Goal: Task Accomplishment & Management: Use online tool/utility

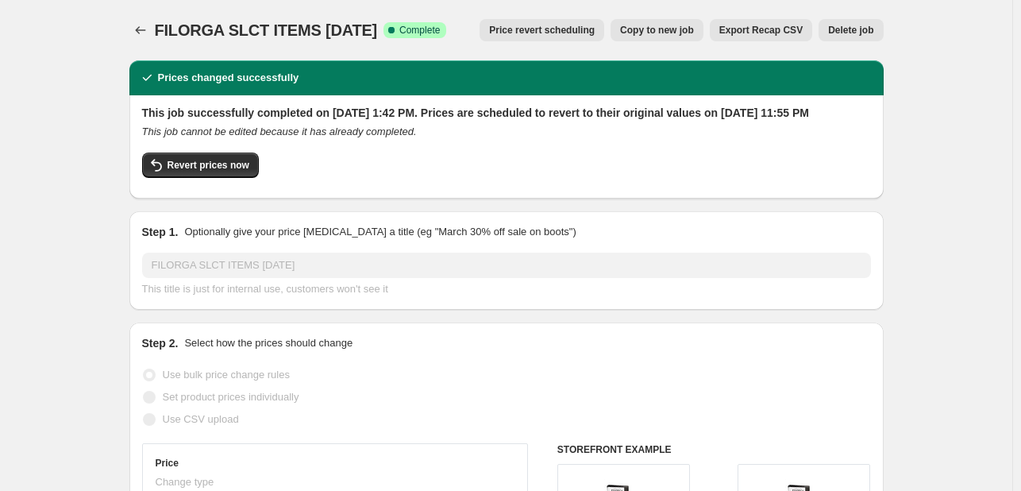
select select "percentage"
click at [143, 31] on icon "Price change jobs" at bounding box center [141, 30] width 16 height 16
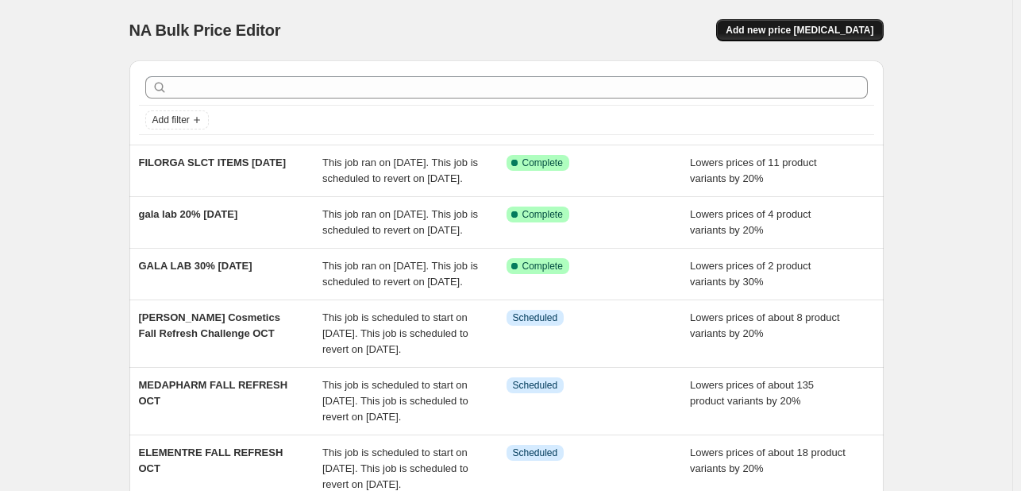
click at [790, 29] on span "Add new price [MEDICAL_DATA]" at bounding box center [800, 30] width 148 height 13
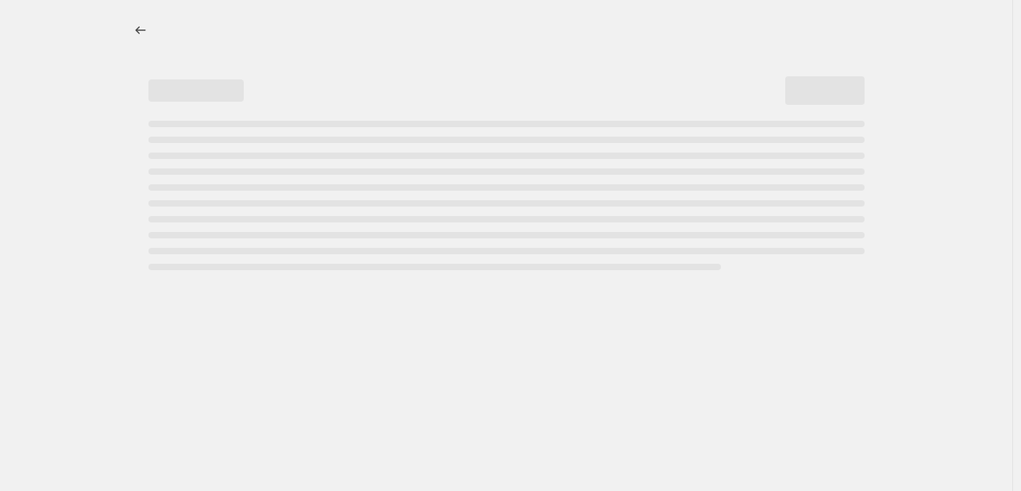
select select "percentage"
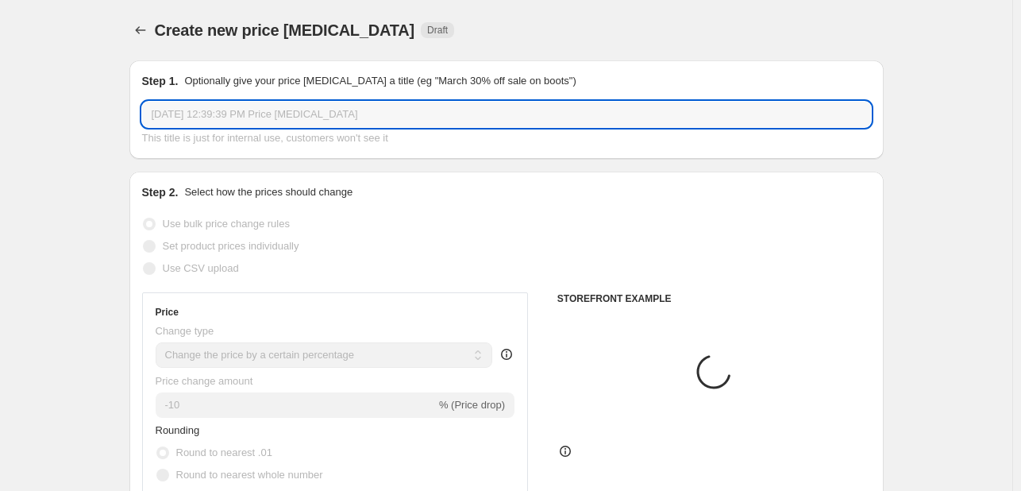
click at [290, 117] on input "[DATE] 12:39:39 PM Price [MEDICAL_DATA]" at bounding box center [506, 114] width 729 height 25
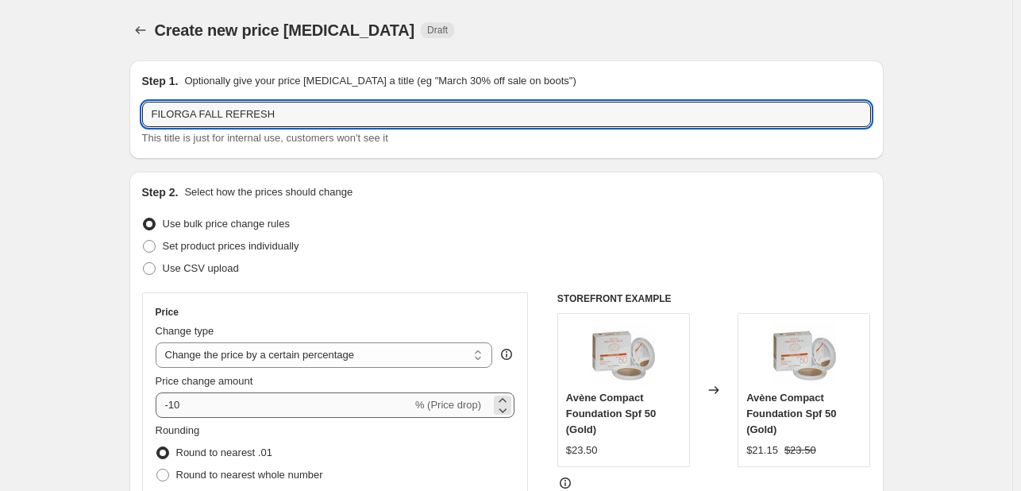
type input "FILORGA FALL REFRESH"
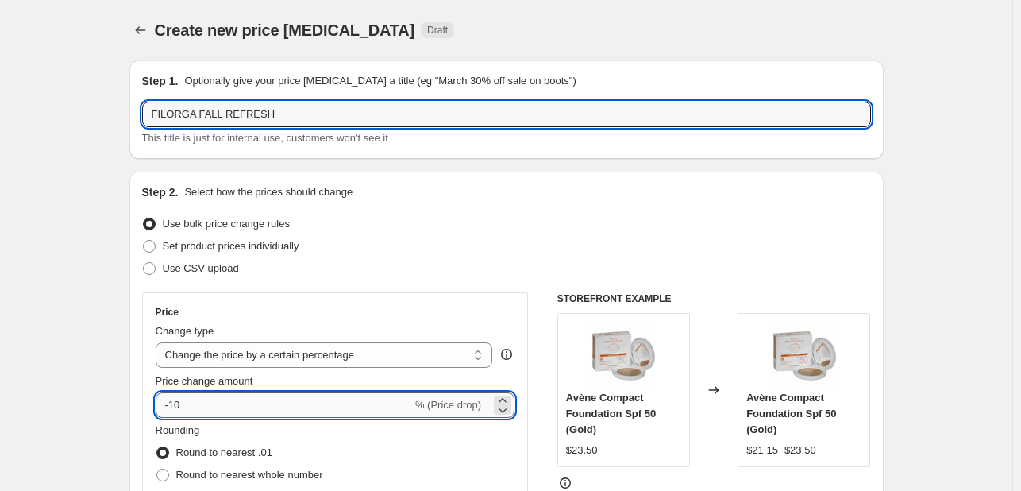
click at [179, 403] on input "-10" at bounding box center [284, 404] width 256 height 25
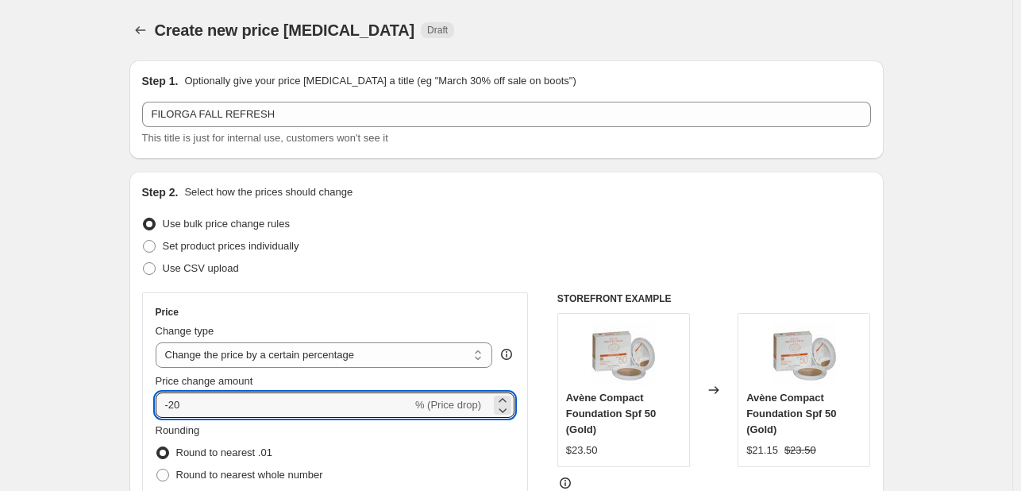
type input "-20"
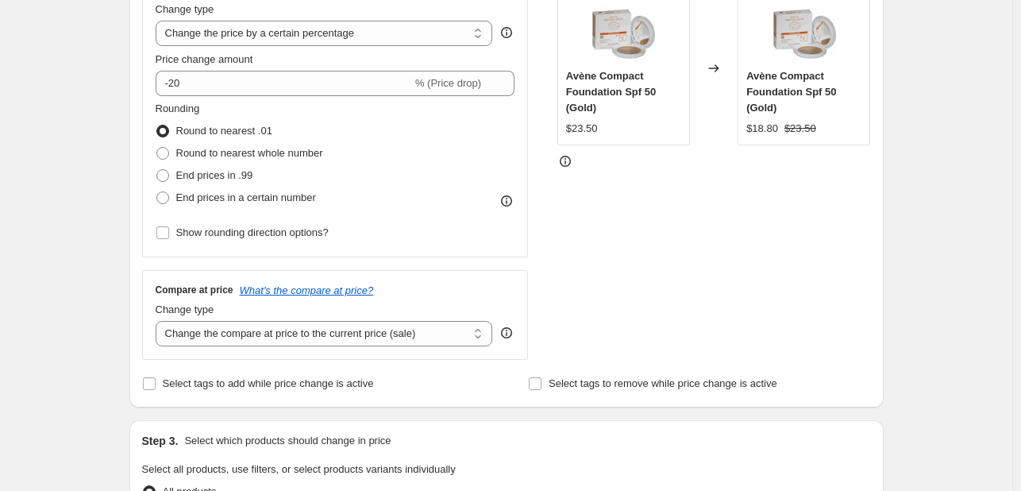
scroll to position [397, 0]
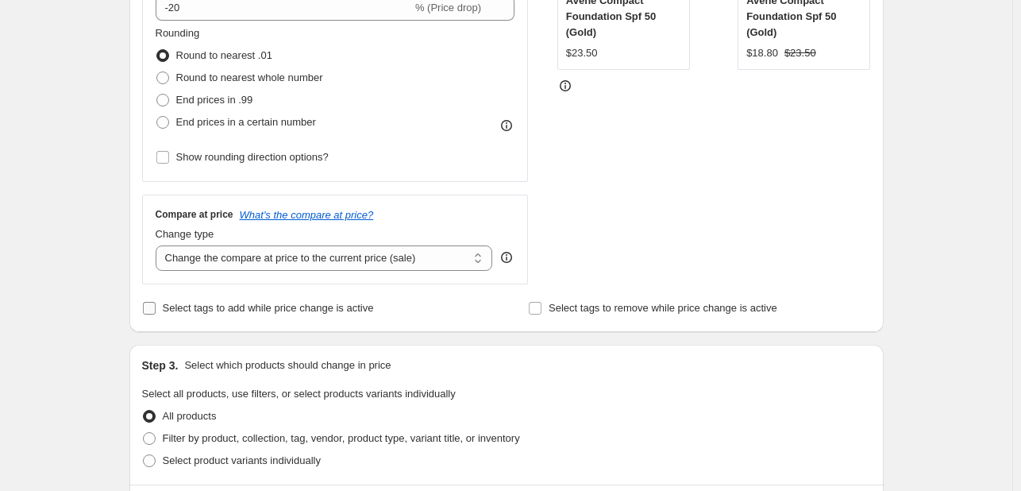
click at [191, 305] on span "Select tags to add while price change is active" at bounding box center [268, 308] width 211 height 12
click at [156, 305] on input "Select tags to add while price change is active" at bounding box center [149, 308] width 13 height 13
checkbox input "true"
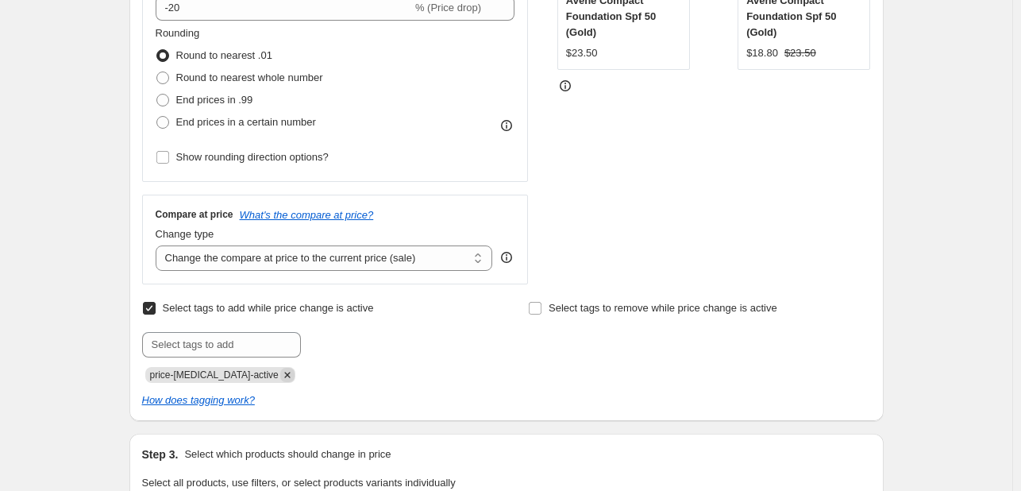
click at [284, 375] on icon "Remove price-change-job-active" at bounding box center [287, 375] width 6 height 6
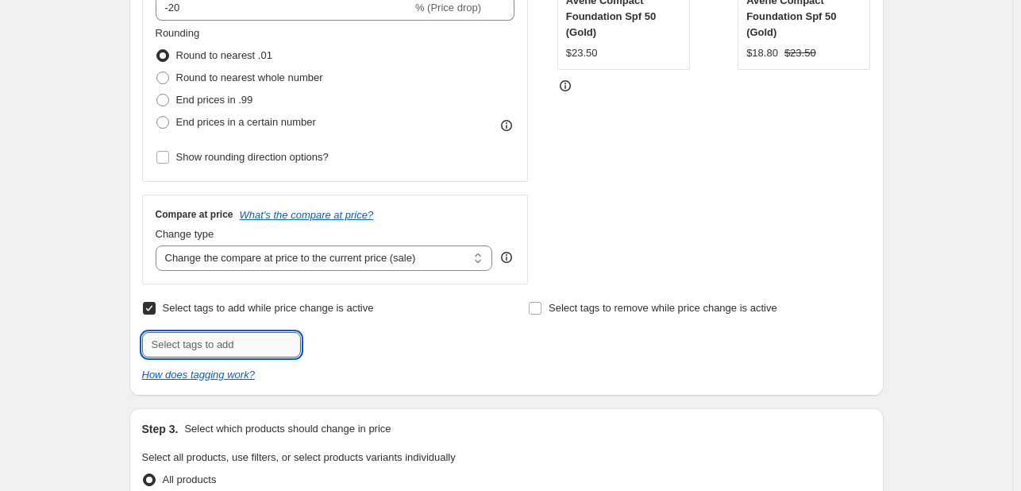
click at [260, 342] on input "text" at bounding box center [221, 344] width 159 height 25
type input "FALLF5"
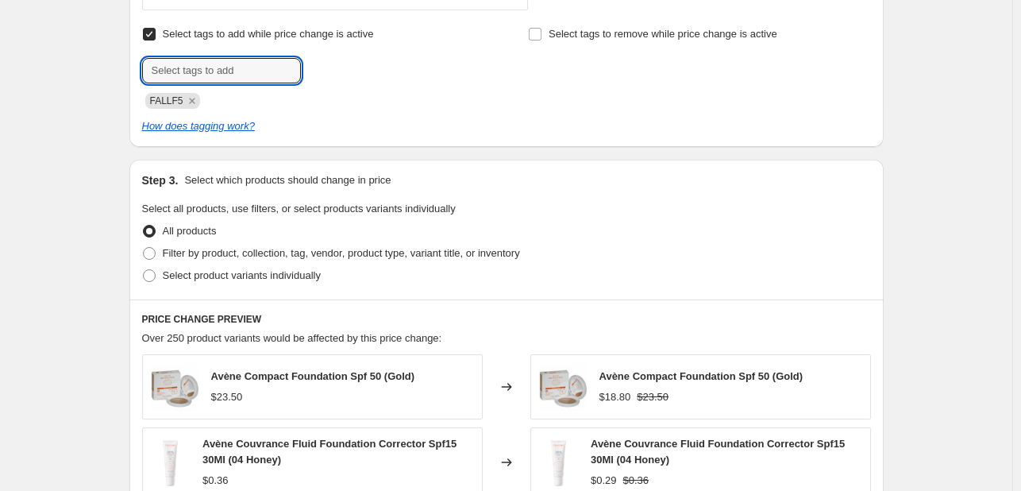
scroll to position [874, 0]
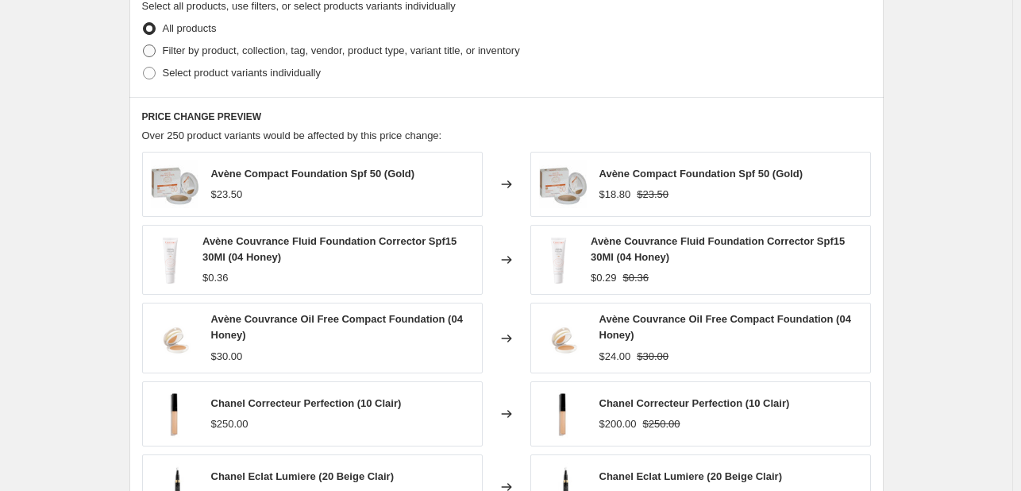
click at [241, 40] on label "Filter by product, collection, tag, vendor, product type, variant title, or inv…" at bounding box center [331, 51] width 378 height 22
click at [144, 44] on input "Filter by product, collection, tag, vendor, product type, variant title, or inv…" at bounding box center [143, 44] width 1 height 1
radio input "true"
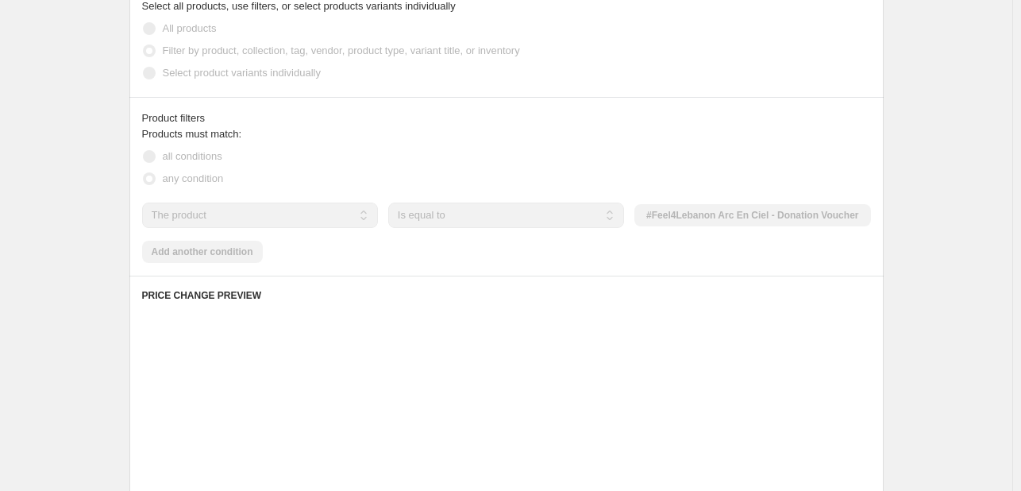
click at [277, 202] on select "The product The product's collection The product's tag The product's vendor The…" at bounding box center [260, 214] width 236 height 25
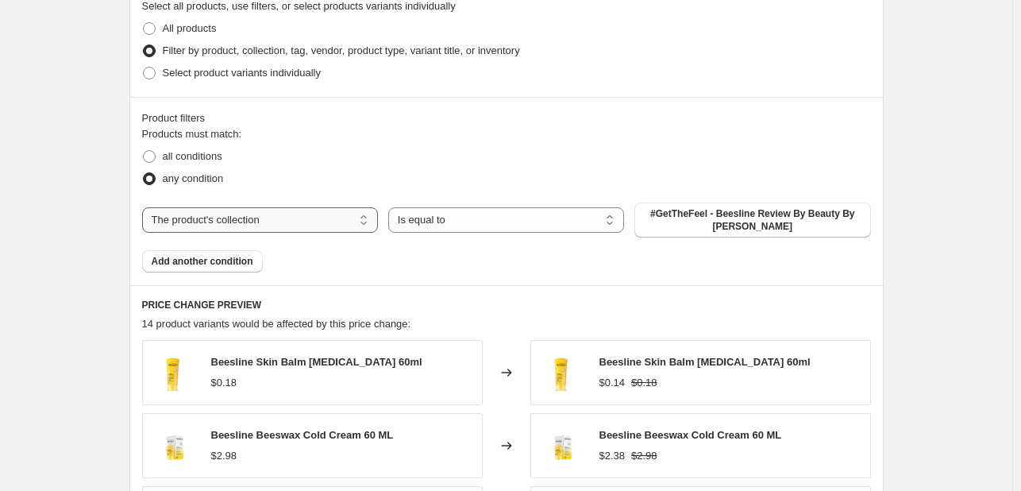
click at [283, 218] on select "The product The product's collection The product's tag The product's vendor The…" at bounding box center [260, 219] width 236 height 25
select select "tag"
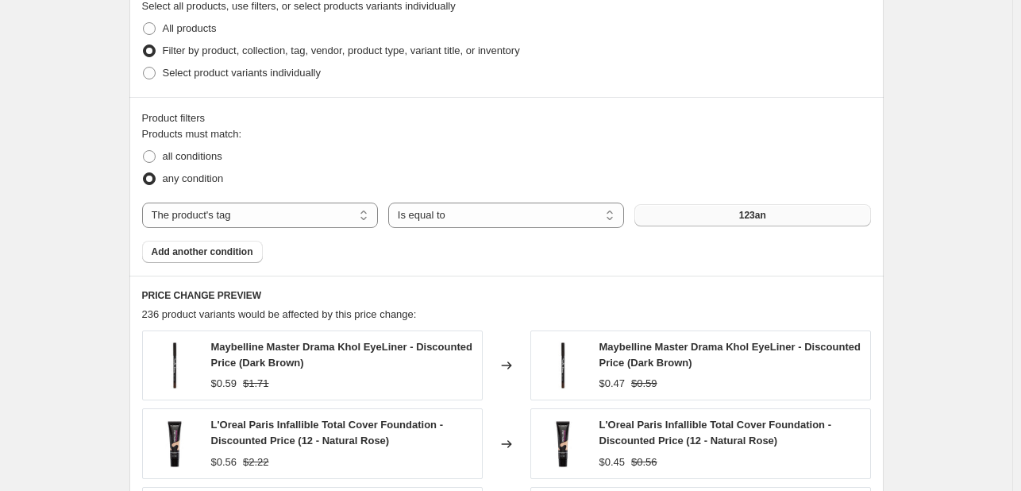
click at [731, 222] on button "123an" at bounding box center [752, 215] width 236 height 22
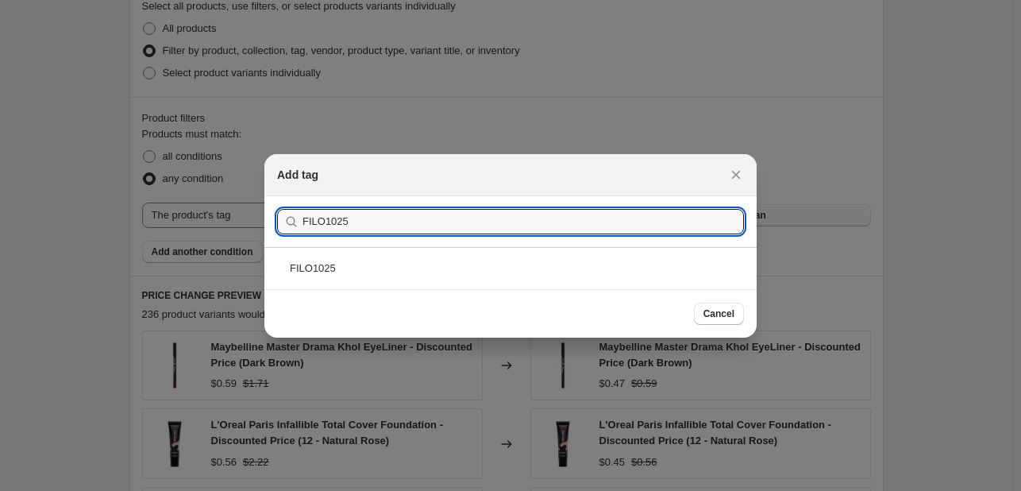
type input "FILO1025"
click at [277, 196] on button "Submit" at bounding box center [299, 204] width 45 height 17
click at [686, 266] on div "FILO1025" at bounding box center [510, 268] width 492 height 42
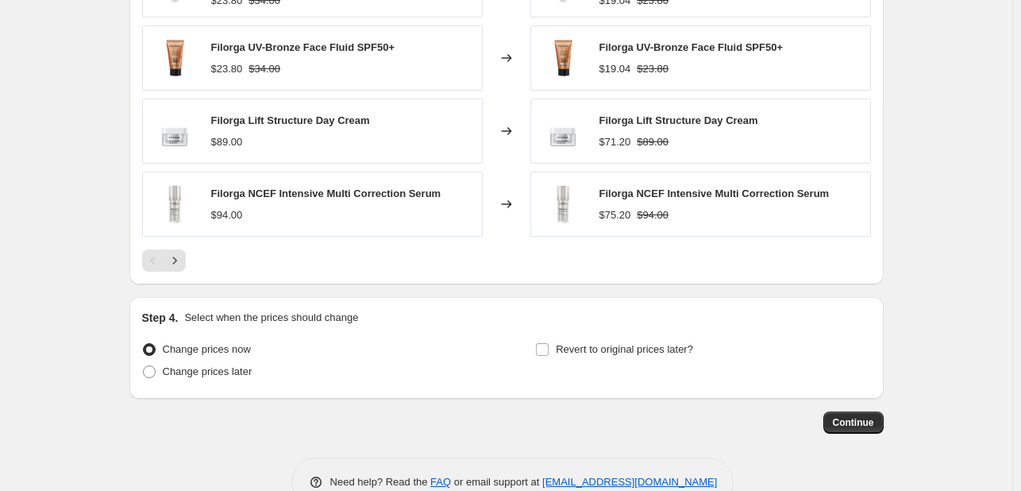
scroll to position [1368, 0]
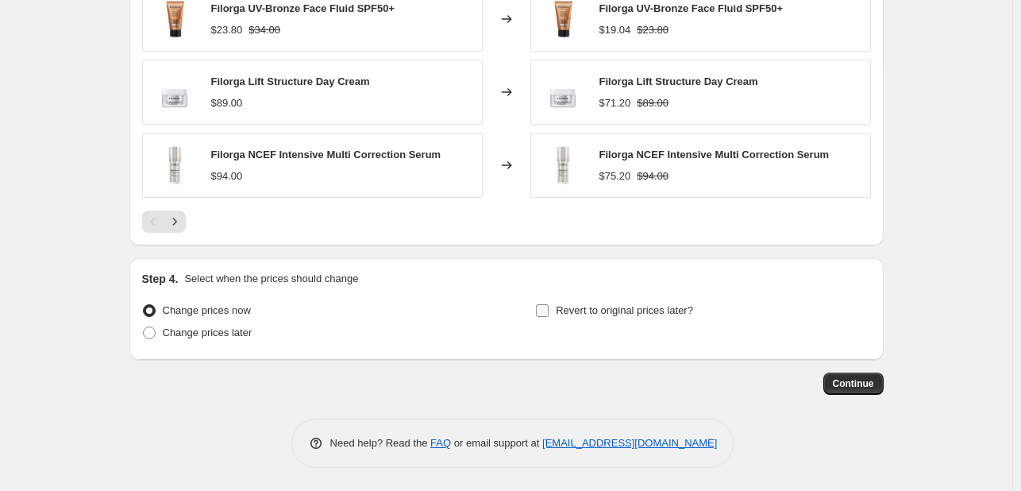
click at [634, 310] on span "Revert to original prices later?" at bounding box center [624, 310] width 137 height 12
click at [549, 310] on input "Revert to original prices later?" at bounding box center [542, 310] width 13 height 13
checkbox input "true"
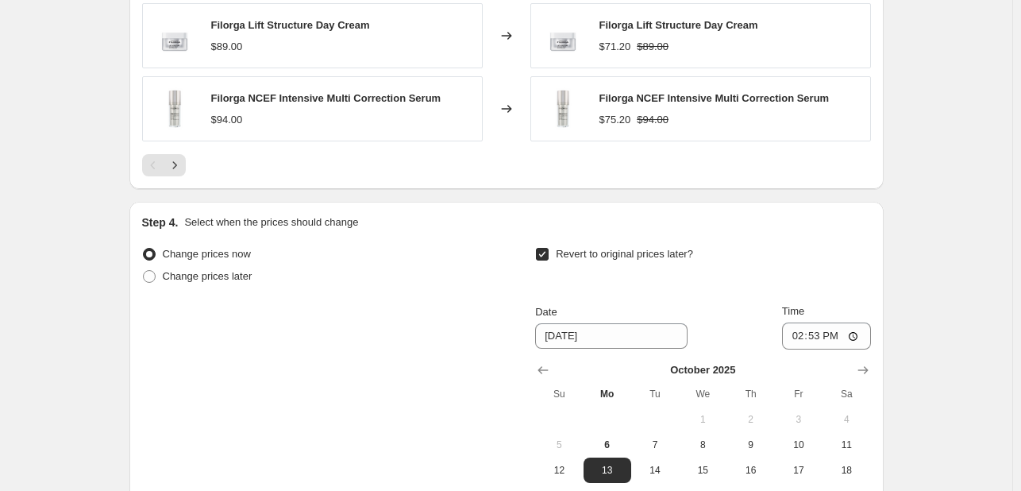
scroll to position [1639, 0]
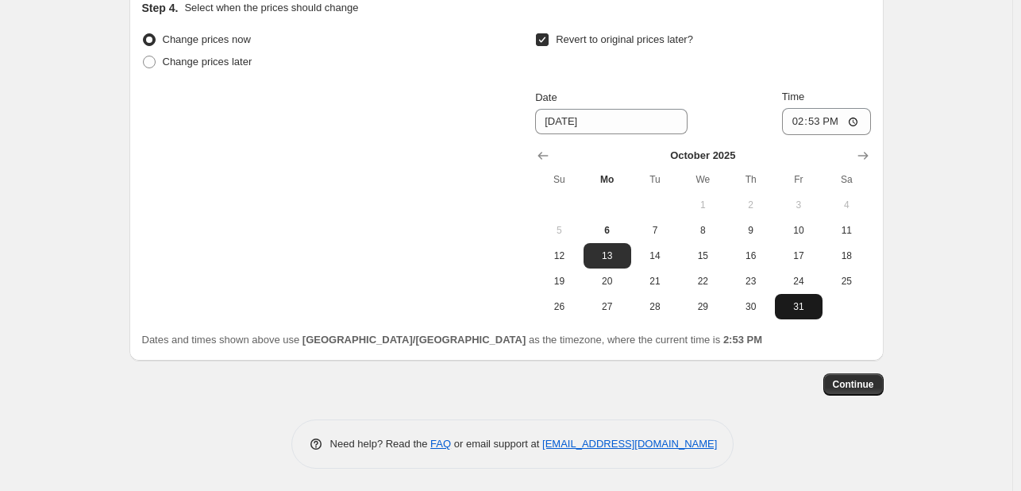
click at [816, 306] on span "31" at bounding box center [798, 306] width 35 height 13
type input "[DATE]"
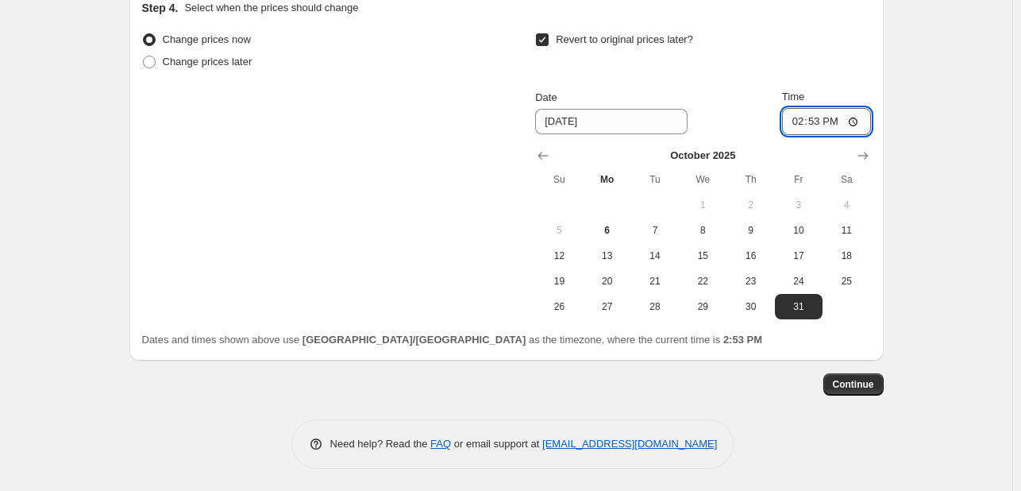
click at [814, 113] on input "14:53" at bounding box center [826, 121] width 89 height 27
click at [801, 116] on input "14:53" at bounding box center [826, 121] width 89 height 27
type input "23:55"
click at [857, 391] on button "Continue" at bounding box center [853, 384] width 60 height 22
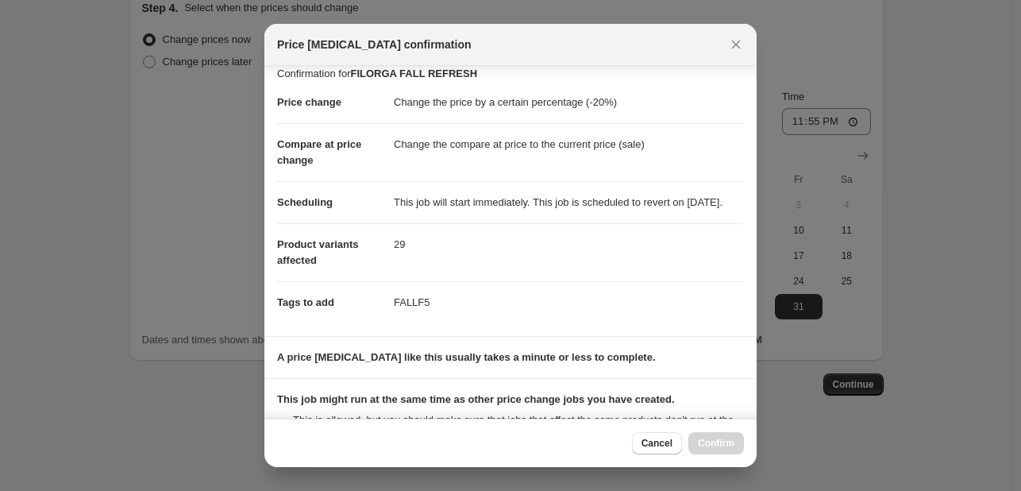
scroll to position [332, 0]
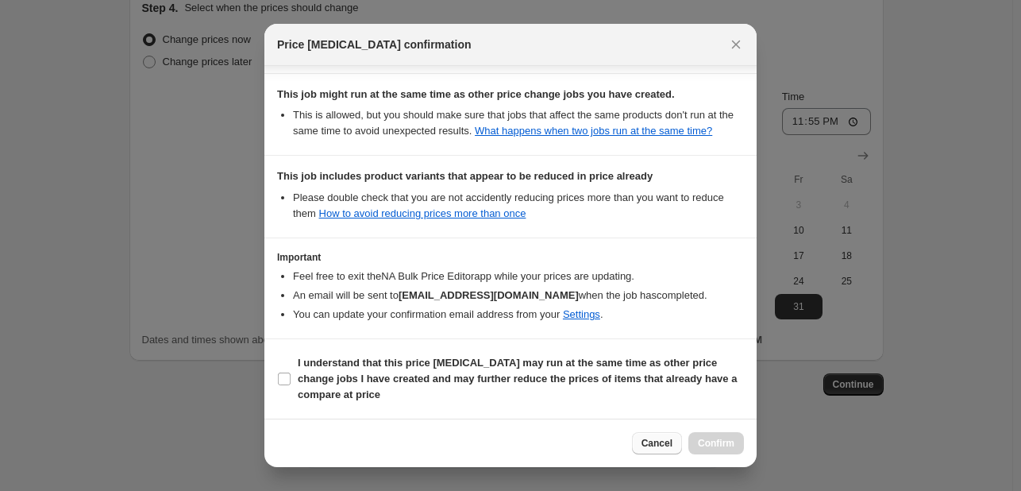
click at [659, 437] on span "Cancel" at bounding box center [657, 443] width 31 height 13
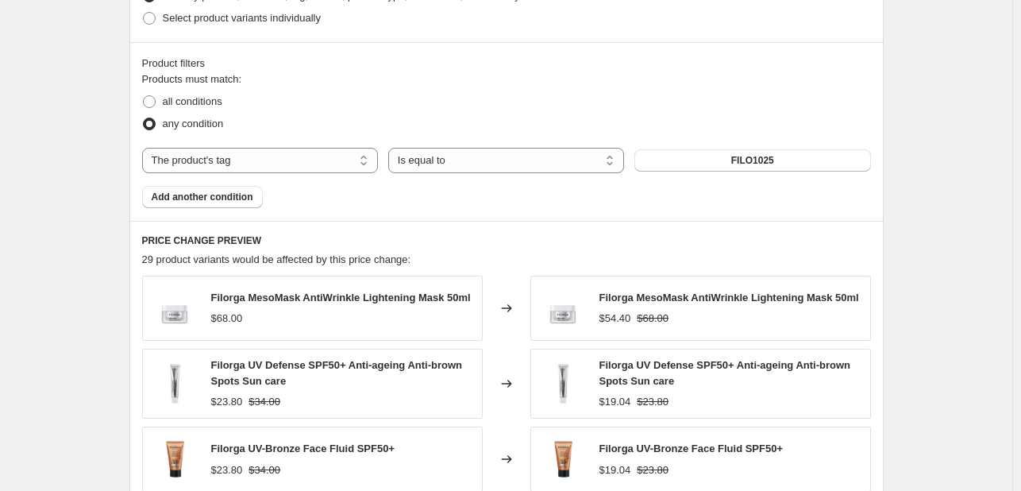
scroll to position [924, 0]
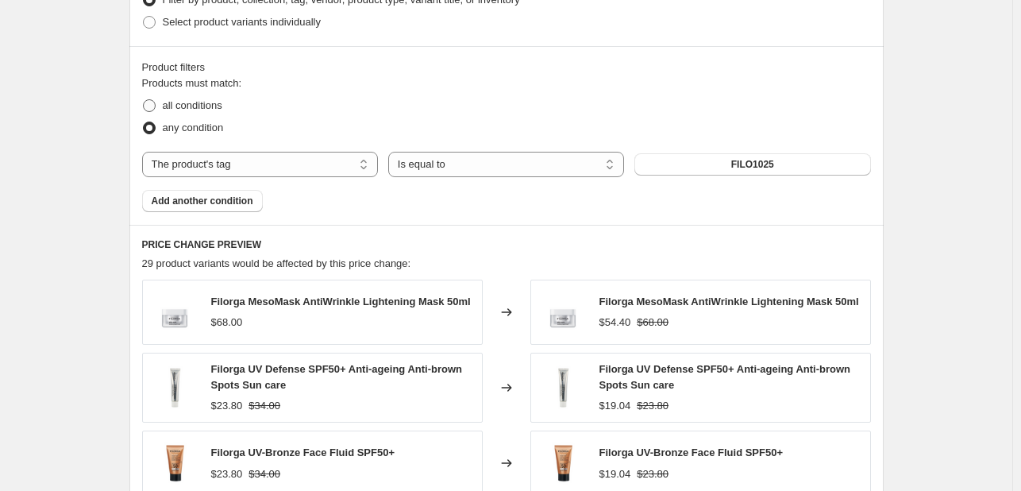
click at [190, 102] on span "all conditions" at bounding box center [193, 105] width 60 height 12
click at [144, 100] on input "all conditions" at bounding box center [143, 99] width 1 height 1
radio input "true"
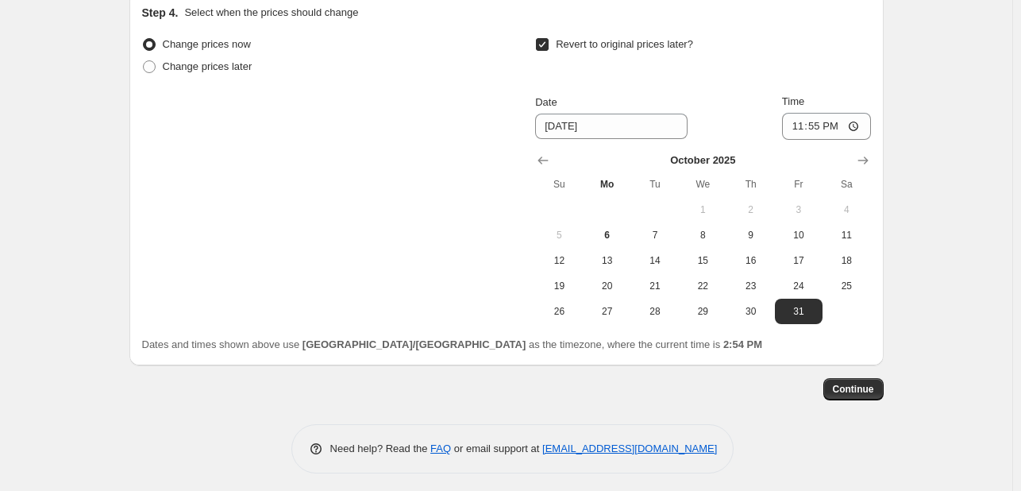
scroll to position [1634, 0]
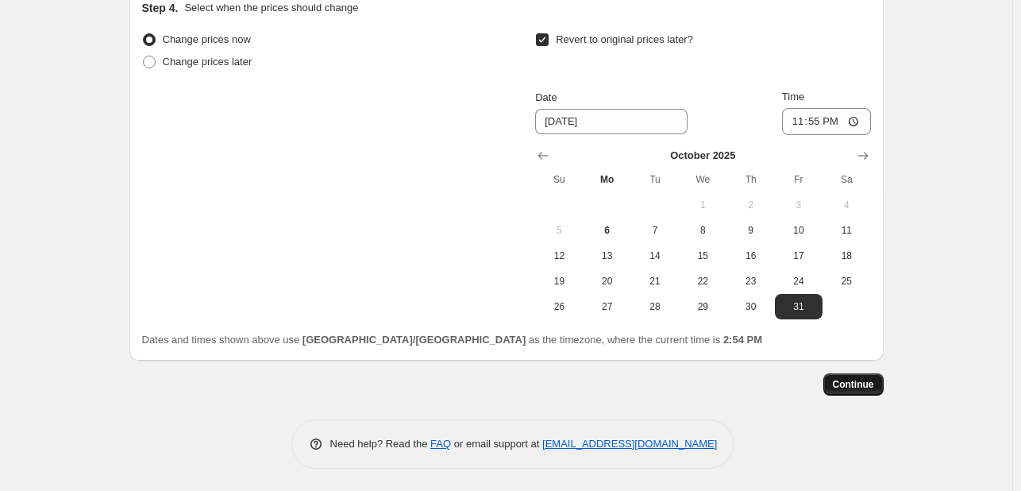
click at [874, 376] on button "Continue" at bounding box center [853, 384] width 60 height 22
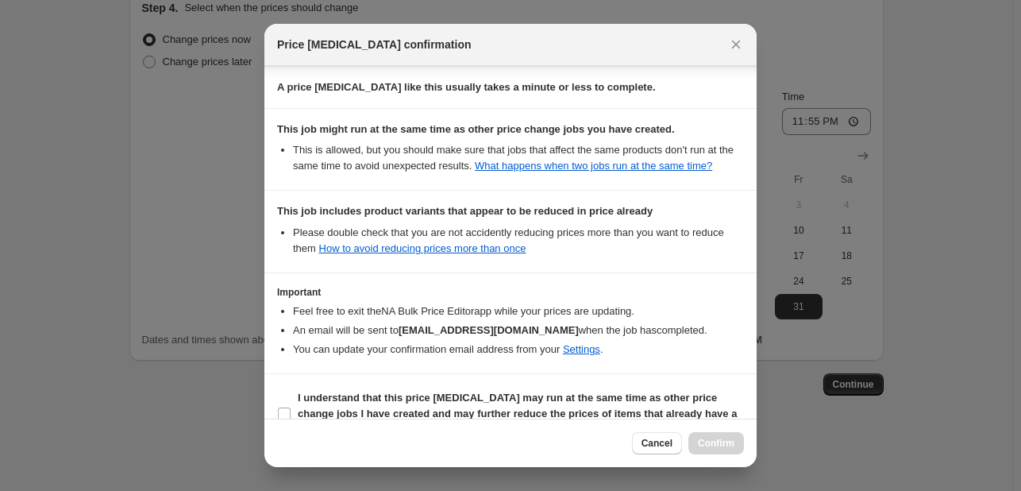
scroll to position [332, 0]
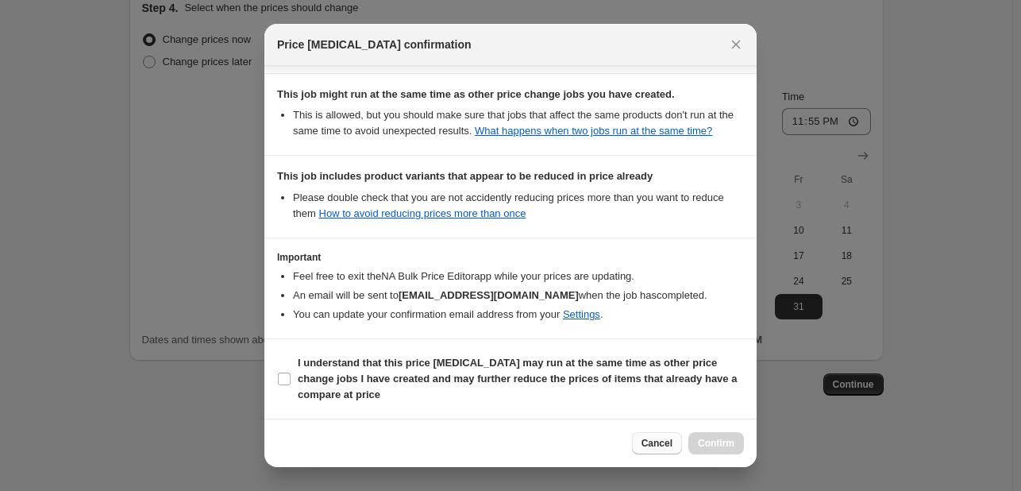
click at [661, 447] on span "Cancel" at bounding box center [657, 443] width 31 height 13
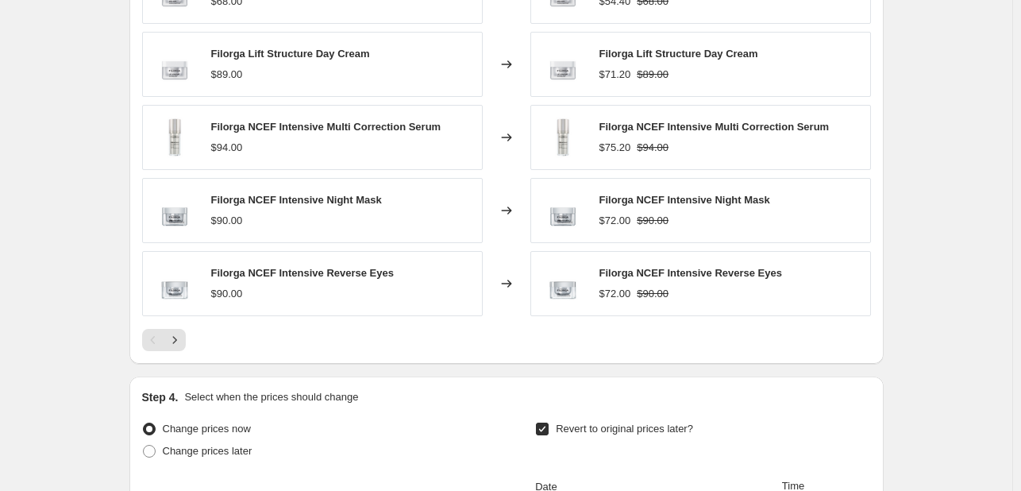
scroll to position [1158, 0]
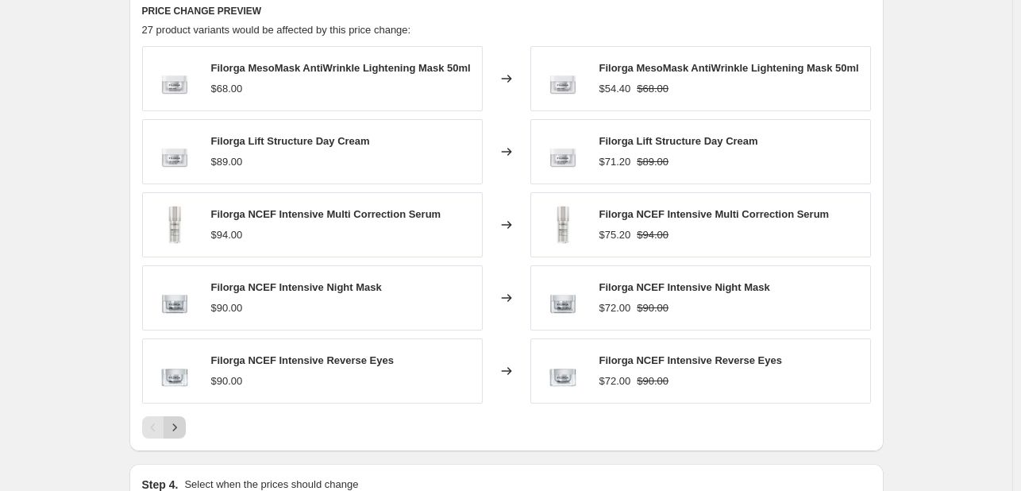
click at [183, 425] on icon "Next" at bounding box center [175, 427] width 16 height 16
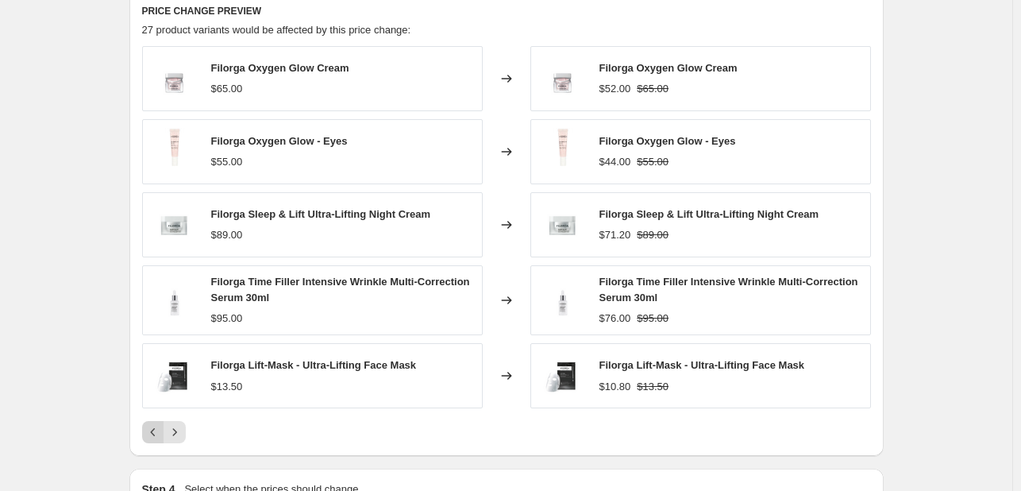
click at [156, 424] on icon "Previous" at bounding box center [153, 432] width 16 height 16
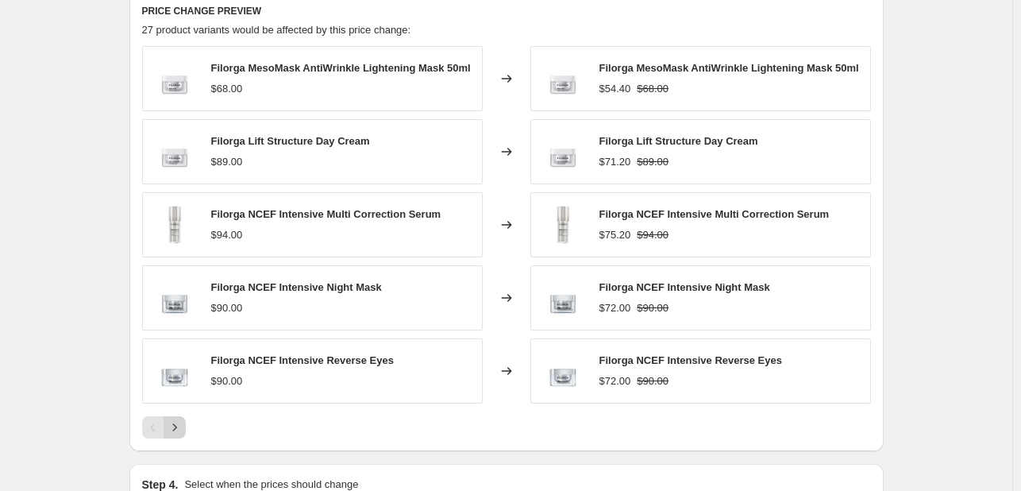
click at [183, 425] on icon "Next" at bounding box center [175, 427] width 16 height 16
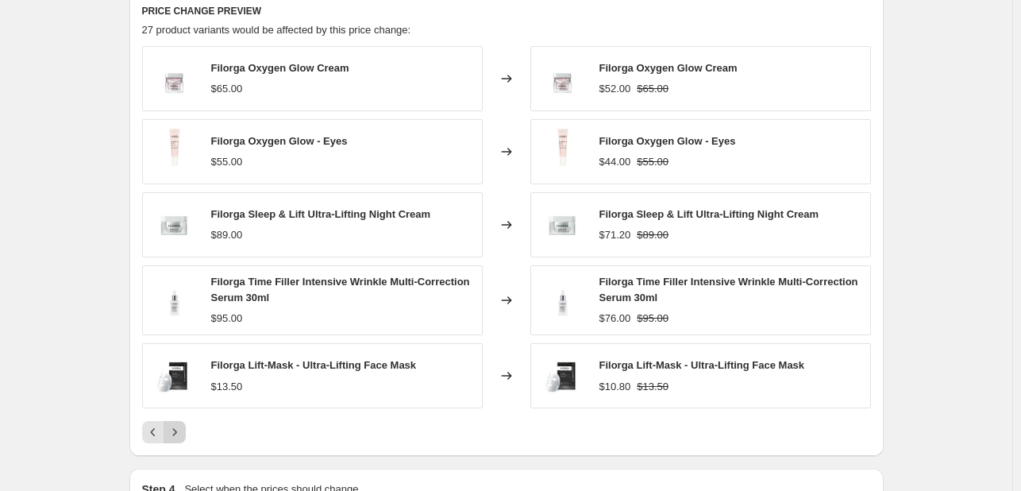
click at [183, 425] on icon "Next" at bounding box center [175, 432] width 16 height 16
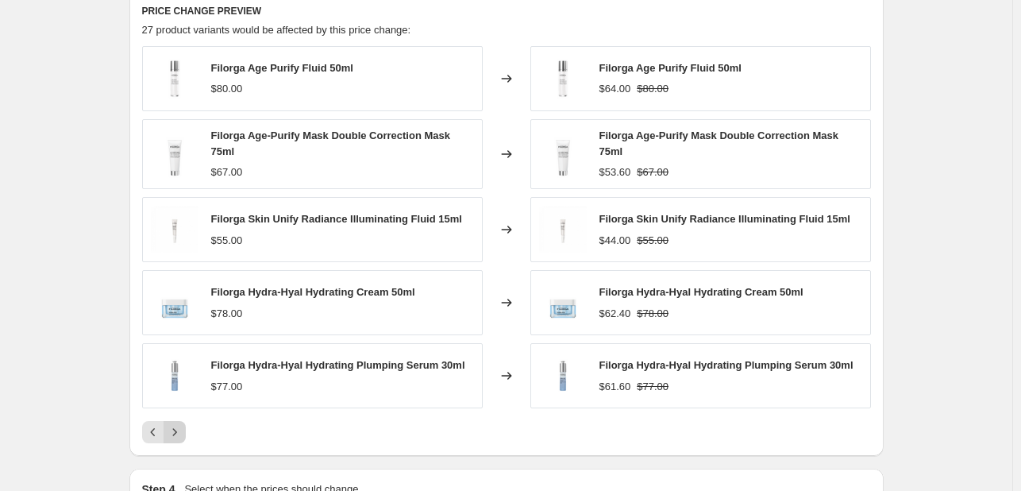
click at [183, 425] on icon "Next" at bounding box center [175, 432] width 16 height 16
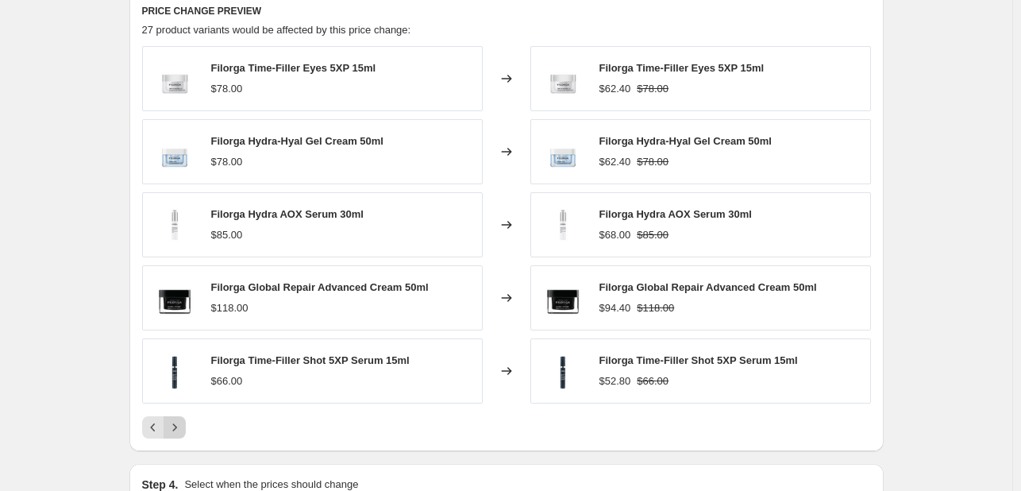
click at [183, 425] on icon "Next" at bounding box center [175, 427] width 16 height 16
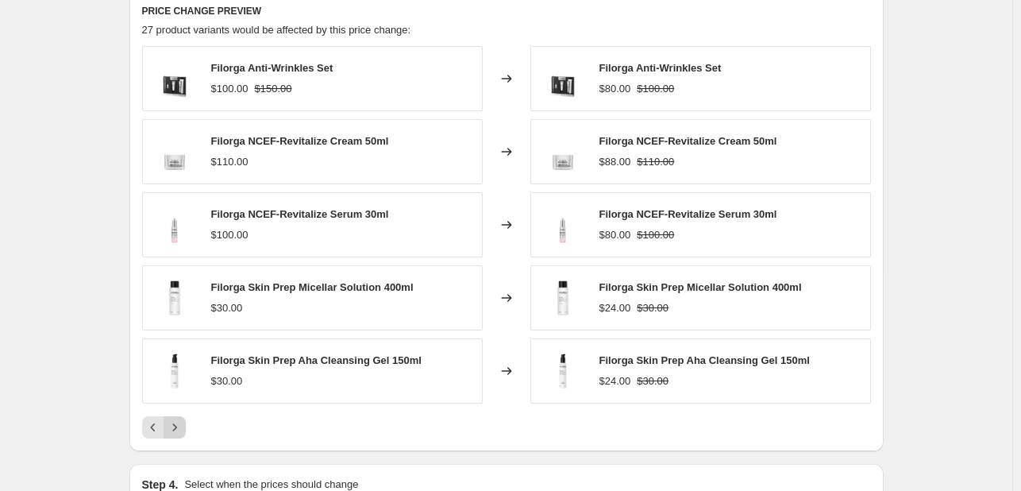
click at [183, 425] on icon "Next" at bounding box center [175, 427] width 16 height 16
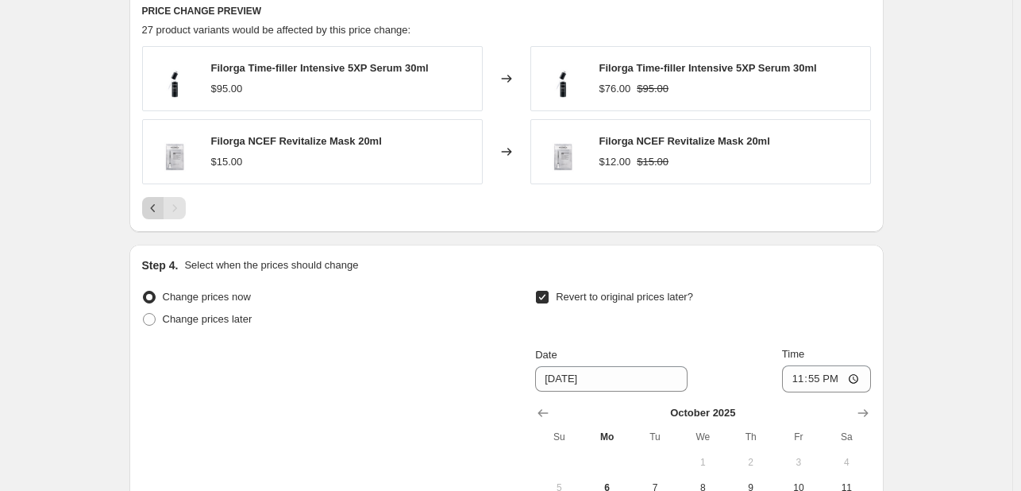
click at [161, 208] on icon "Previous" at bounding box center [153, 208] width 16 height 16
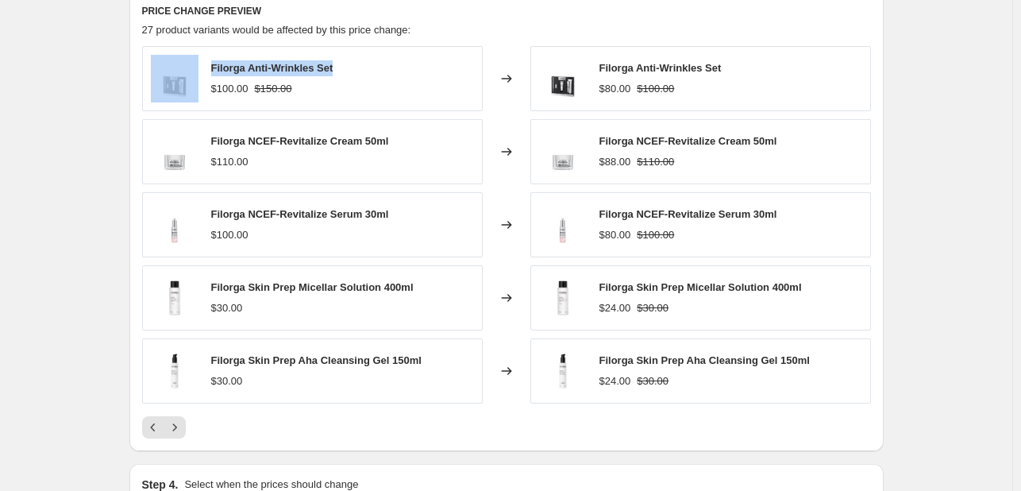
drag, startPoint x: 343, startPoint y: 67, endPoint x: 197, endPoint y: 60, distance: 146.3
click at [197, 60] on div "Filorga Anti-Wrinkles Set $100.00 $150.00" at bounding box center [312, 78] width 341 height 65
copy div "Filorga Anti-Wrinkles Set"
click at [151, 431] on icon "Previous" at bounding box center [153, 427] width 16 height 16
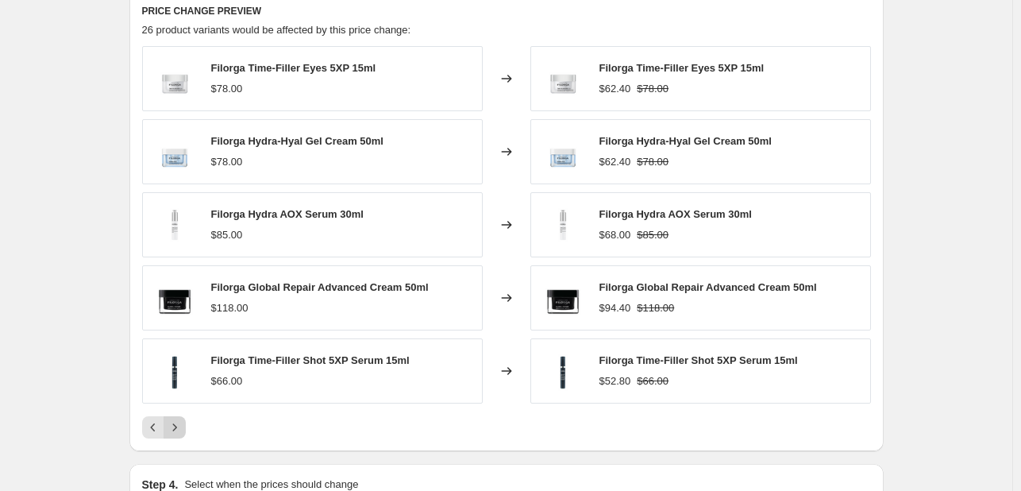
click at [177, 430] on icon "Next" at bounding box center [175, 427] width 16 height 16
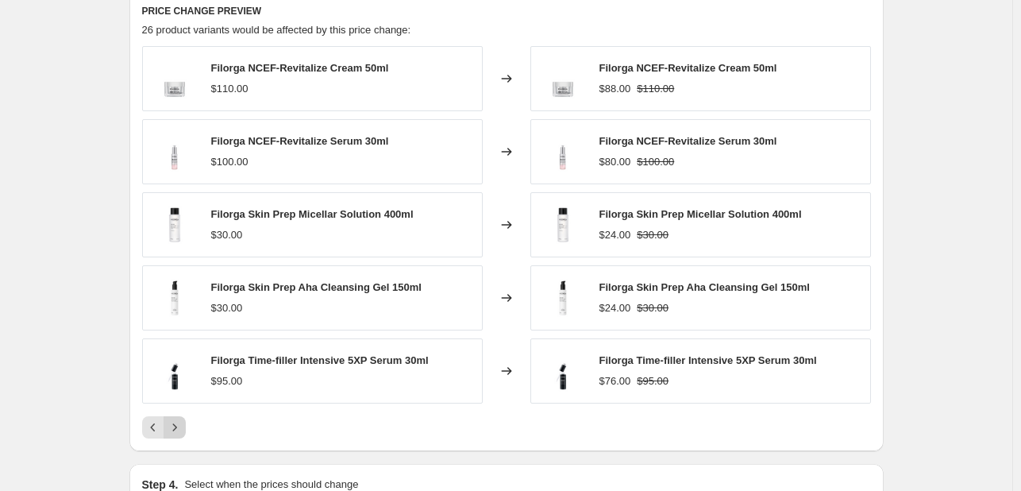
click at [177, 430] on icon "Next" at bounding box center [175, 427] width 16 height 16
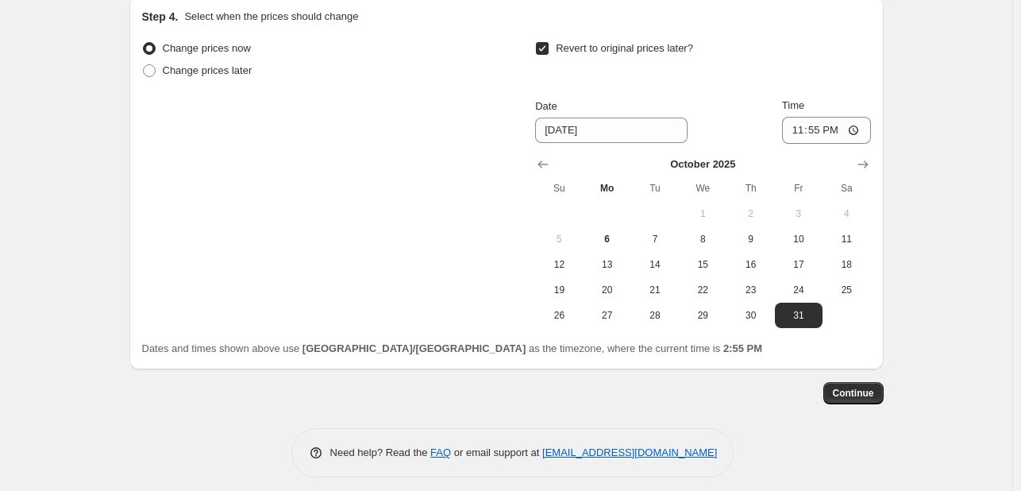
scroll to position [1344, 0]
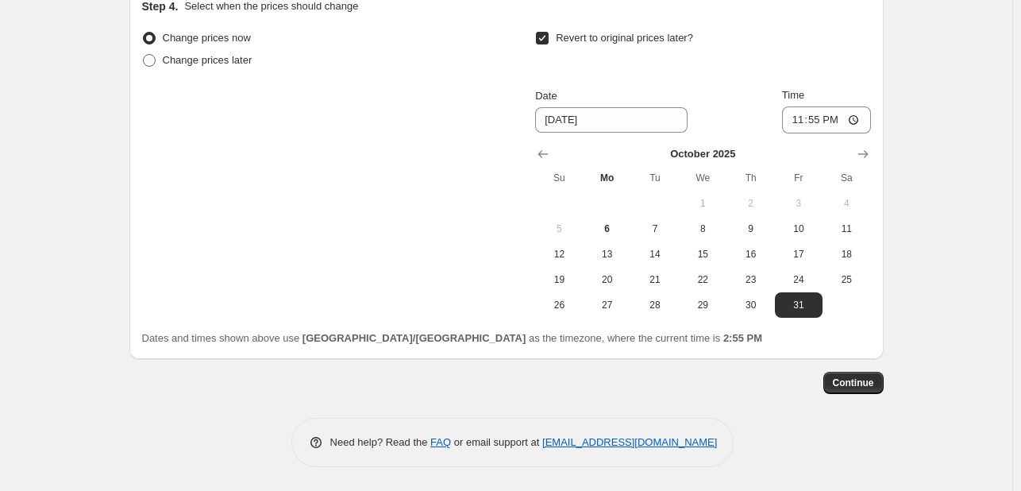
click at [191, 60] on span "Change prices later" at bounding box center [208, 60] width 90 height 12
click at [144, 55] on input "Change prices later" at bounding box center [143, 54] width 1 height 1
radio input "true"
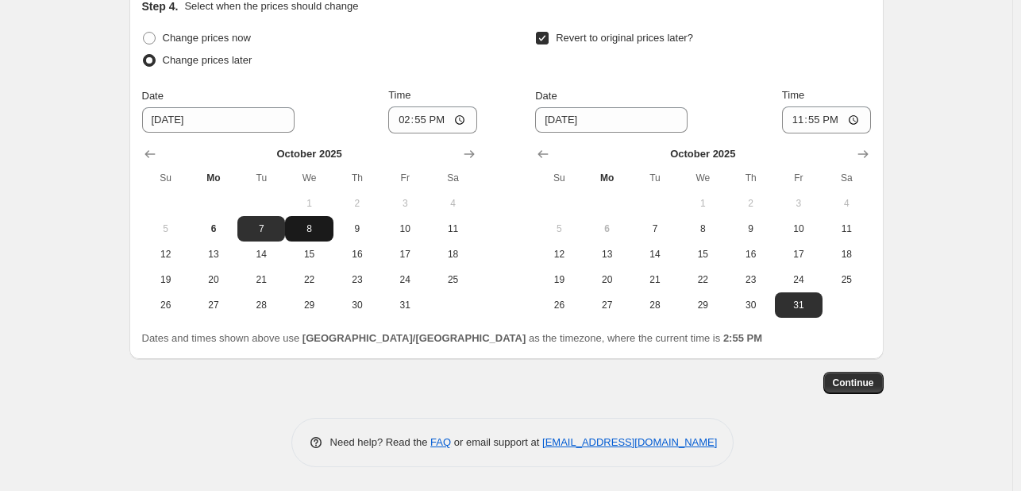
click at [301, 232] on span "8" at bounding box center [308, 228] width 35 height 13
type input "[DATE]"
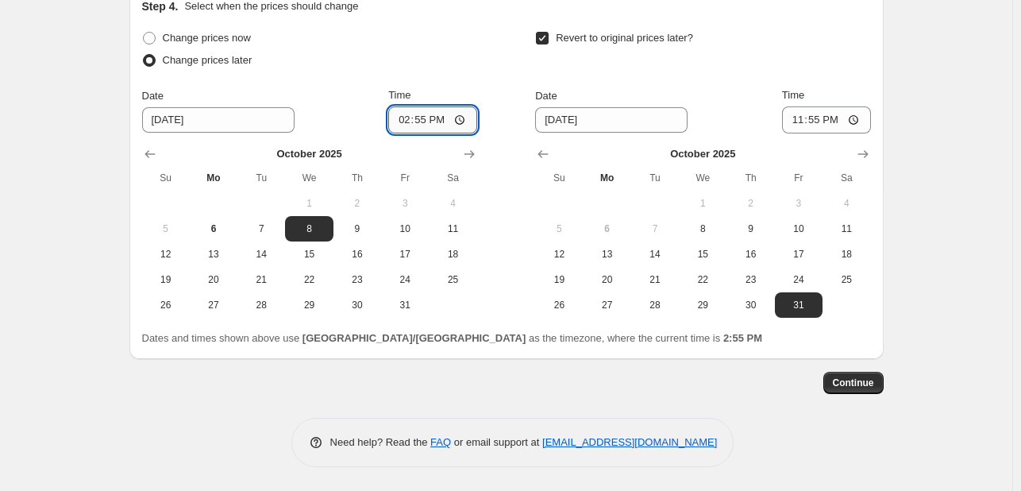
click at [403, 121] on input "14:55" at bounding box center [432, 119] width 89 height 27
type input "00:00"
click at [814, 230] on span "10" at bounding box center [798, 228] width 35 height 13
type input "[DATE]"
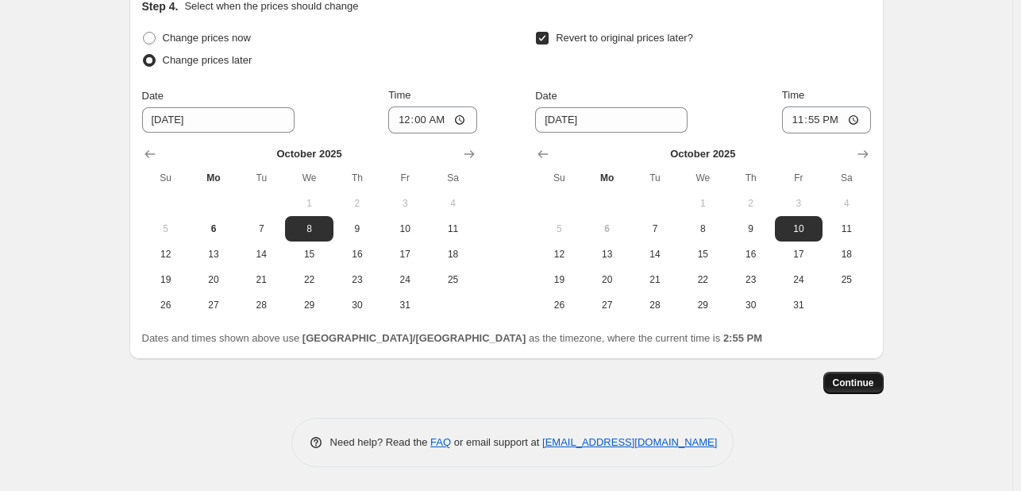
click at [847, 388] on span "Continue" at bounding box center [853, 382] width 41 height 13
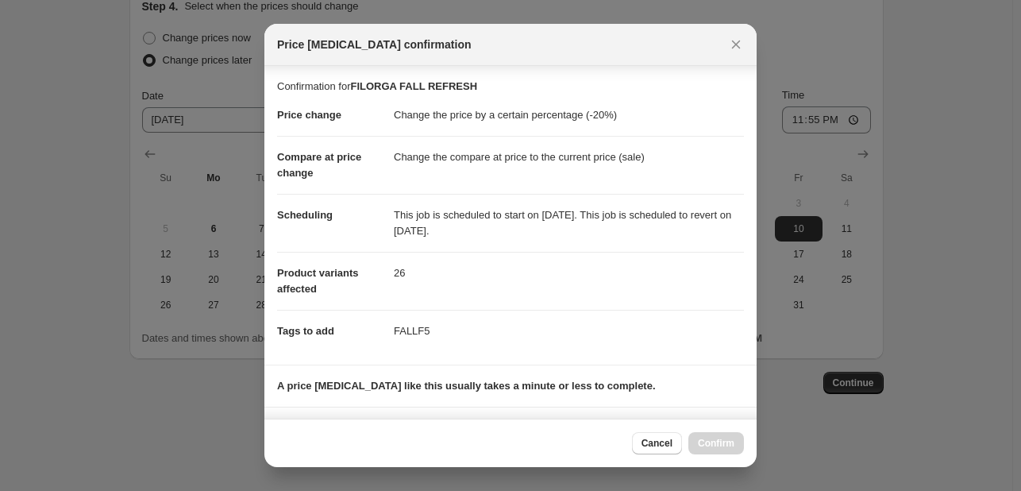
scroll to position [215, 0]
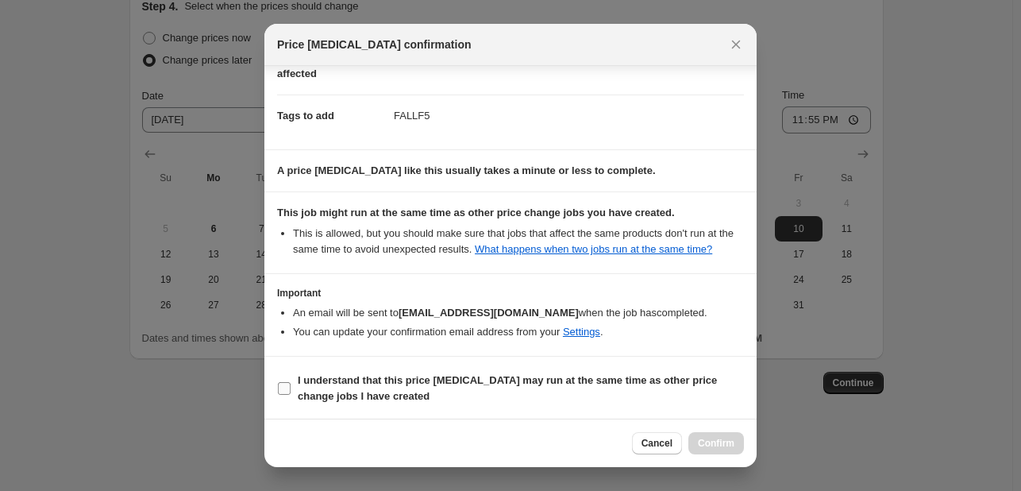
click at [627, 386] on span "I understand that this price [MEDICAL_DATA] may run at the same time as other p…" at bounding box center [521, 388] width 446 height 32
click at [291, 386] on input "I understand that this price [MEDICAL_DATA] may run at the same time as other p…" at bounding box center [284, 388] width 13 height 13
checkbox input "true"
click at [728, 450] on button "Confirm" at bounding box center [716, 443] width 56 height 22
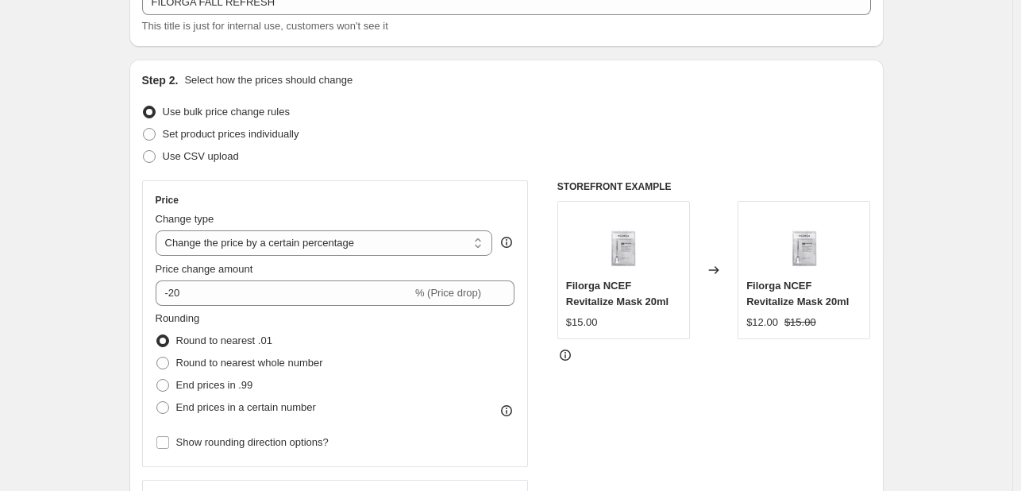
scroll to position [152, 0]
